Goal: Transaction & Acquisition: Purchase product/service

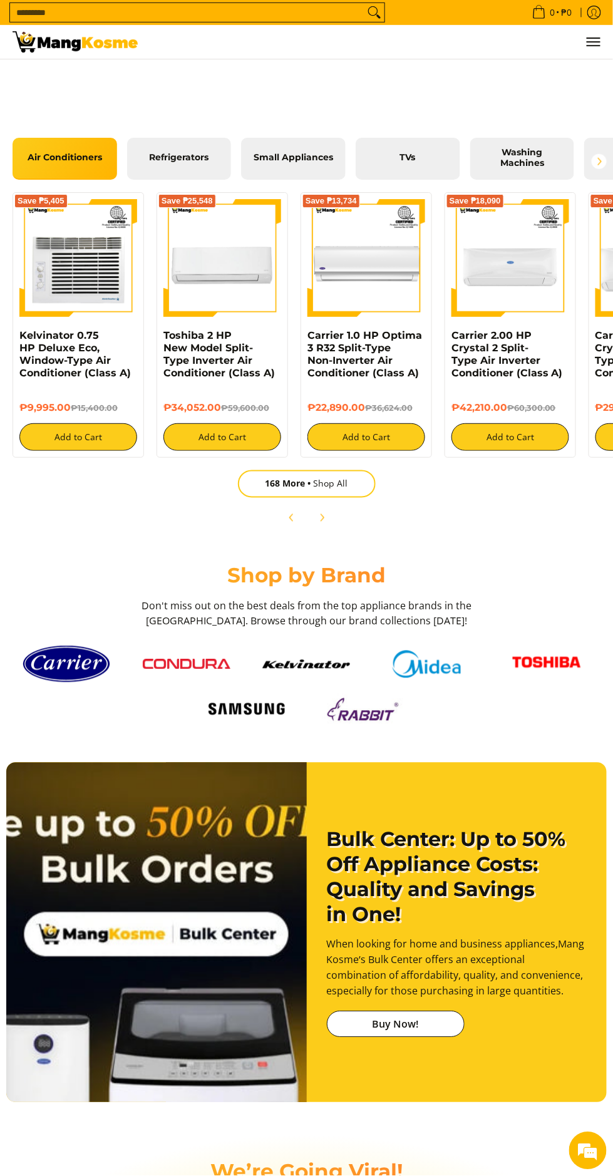
scroll to position [1268, 0]
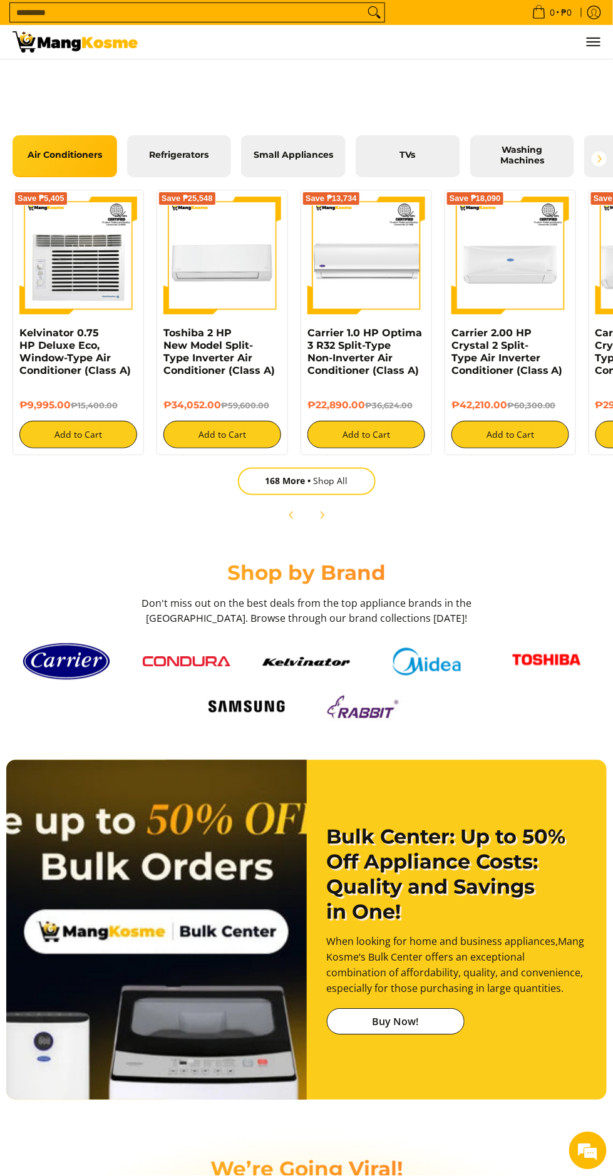
click at [23, 287] on img at bounding box center [78, 256] width 118 height 118
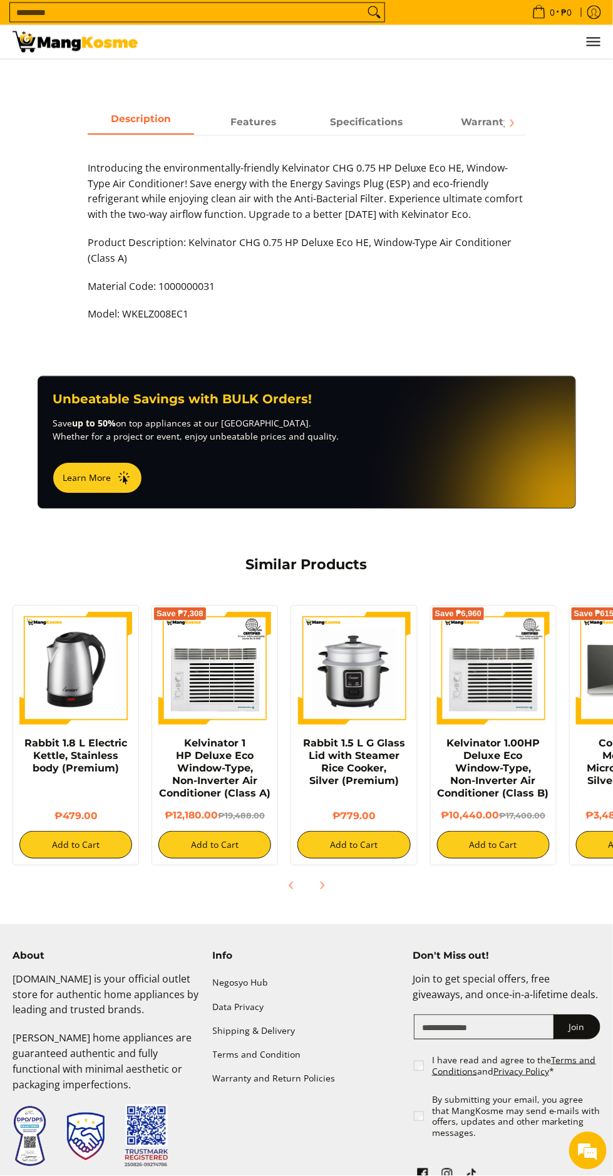
scroll to position [0, 95]
